Goal: Navigation & Orientation: Find specific page/section

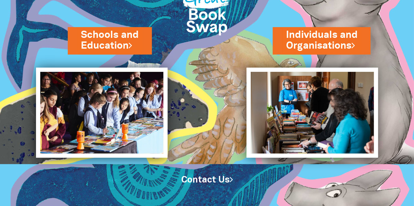
scroll to position [10, 0]
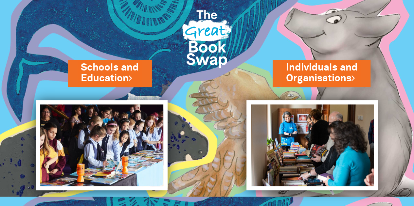
click at [122, 67] on link "Schools and Education" at bounding box center [110, 73] width 58 height 24
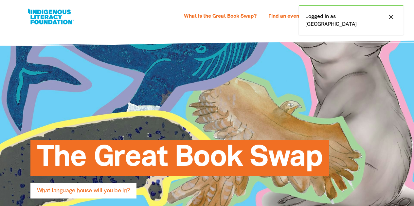
select select "primary-school"
click at [321, 15] on div "close Logged in as [GEOGRAPHIC_DATA]" at bounding box center [351, 20] width 105 height 30
click at [389, 17] on icon "close" at bounding box center [391, 17] width 8 height 8
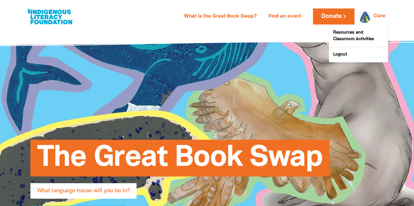
click at [374, 14] on link "Clare" at bounding box center [379, 16] width 12 height 5
click at [377, 18] on link "Clare" at bounding box center [379, 16] width 12 height 5
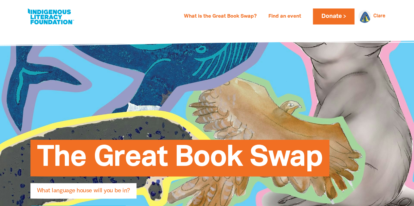
click at [279, 19] on link "Find an event" at bounding box center [284, 16] width 41 height 10
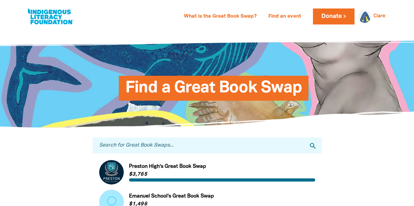
click at [120, 146] on input "Search for Great Book Swaps..." at bounding box center [207, 146] width 229 height 16
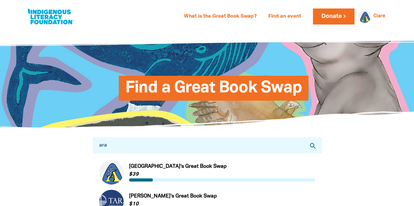
type input "ara"
click at [113, 175] on link "Link to [GEOGRAPHIC_DATA]'s Great Book Swap" at bounding box center [207, 172] width 216 height 25
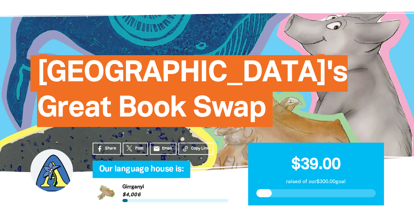
scroll to position [65, 0]
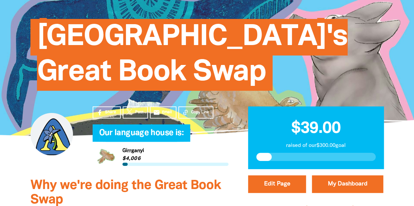
click at [194, 110] on span "Copy Link" at bounding box center [200, 113] width 18 height 6
